Goal: Task Accomplishment & Management: Manage account settings

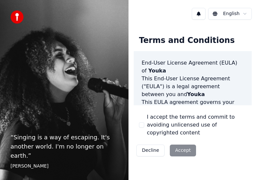
click at [142, 127] on button "I accept the terms and commit to avoiding unlicensed use of copyrighted content" at bounding box center [141, 124] width 5 height 5
click at [180, 152] on button "Accept" at bounding box center [183, 150] width 26 height 12
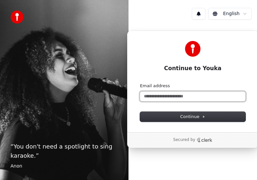
click at [192, 99] on input "Email address" at bounding box center [192, 96] width 105 height 10
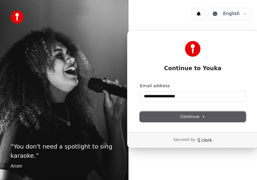
click at [223, 117] on button "Continue" at bounding box center [192, 117] width 105 height 10
type input "**********"
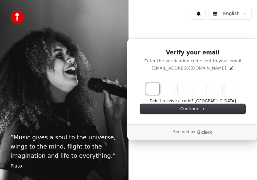
type input "*"
type input "**"
type input "*"
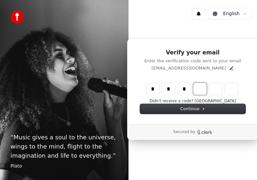
type input "***"
type input "*"
type input "****"
type input "*"
type input "******"
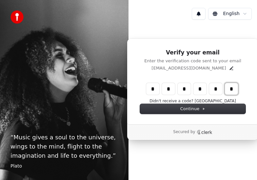
type input "*"
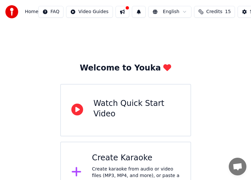
click at [116, 14] on button at bounding box center [123, 12] width 14 height 12
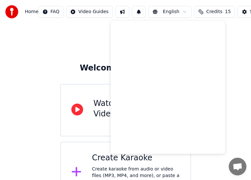
click at [67, 40] on div "Welcome to Youka Watch Quick Start Video Create Karaoke Create karaoke from aud…" at bounding box center [125, 114] width 251 height 180
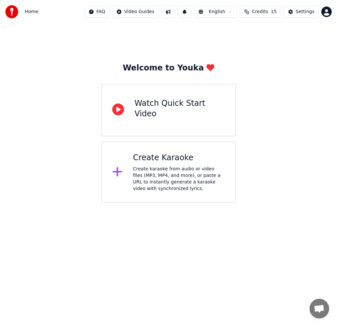
click at [13, 16] on img at bounding box center [11, 11] width 13 height 13
click at [30, 10] on span "Home" at bounding box center [31, 12] width 13 height 7
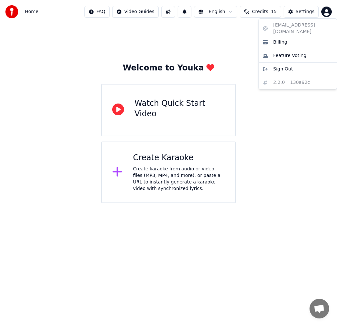
click at [257, 15] on html "Home FAQ Video Guides English Credits 15 Settings Welcome to Youka Watch Quick …" at bounding box center [168, 101] width 337 height 203
click at [257, 39] on span "Billing" at bounding box center [281, 42] width 14 height 7
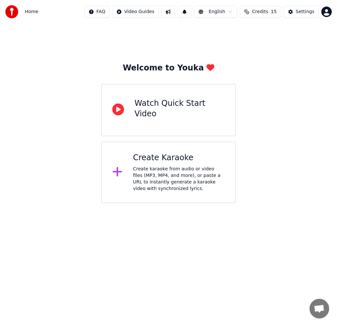
click at [183, 173] on div "Create karaoke from audio or video files (MP3, MP4, and more), or paste a URL t…" at bounding box center [179, 179] width 92 height 26
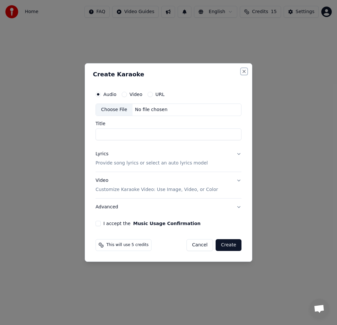
click at [245, 72] on button "Close" at bounding box center [244, 71] width 5 height 5
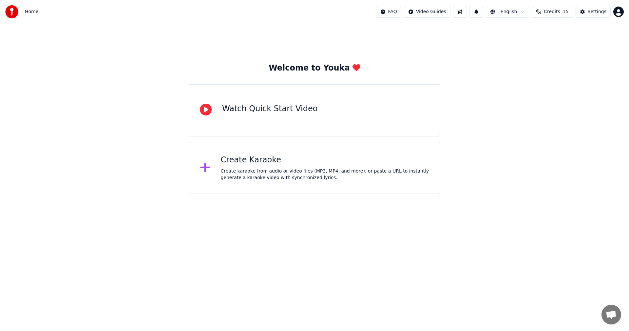
click at [602, 13] on div "Settings" at bounding box center [597, 12] width 19 height 7
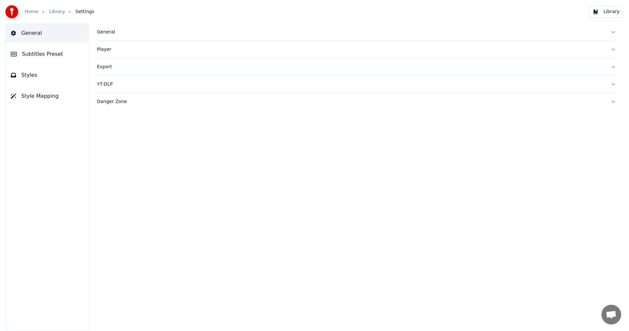
click at [43, 102] on button "Style Mapping" at bounding box center [47, 96] width 83 height 18
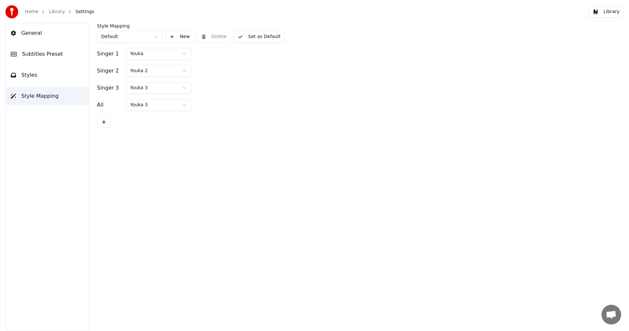
click at [36, 75] on button "Styles" at bounding box center [47, 75] width 83 height 18
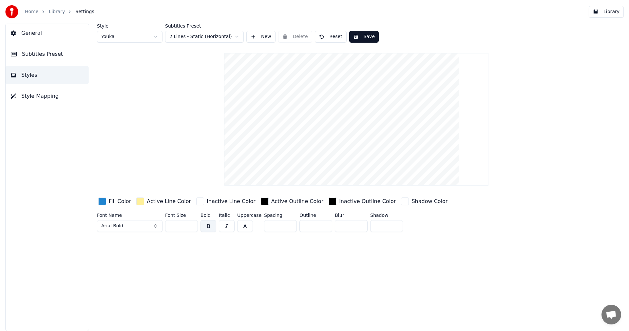
click at [50, 57] on span "Subtitles Preset" at bounding box center [42, 54] width 41 height 8
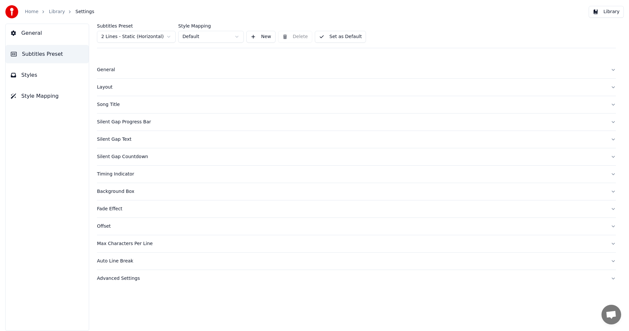
click at [48, 29] on button "General" at bounding box center [47, 33] width 83 height 18
